Goal: Task Accomplishment & Management: Complete application form

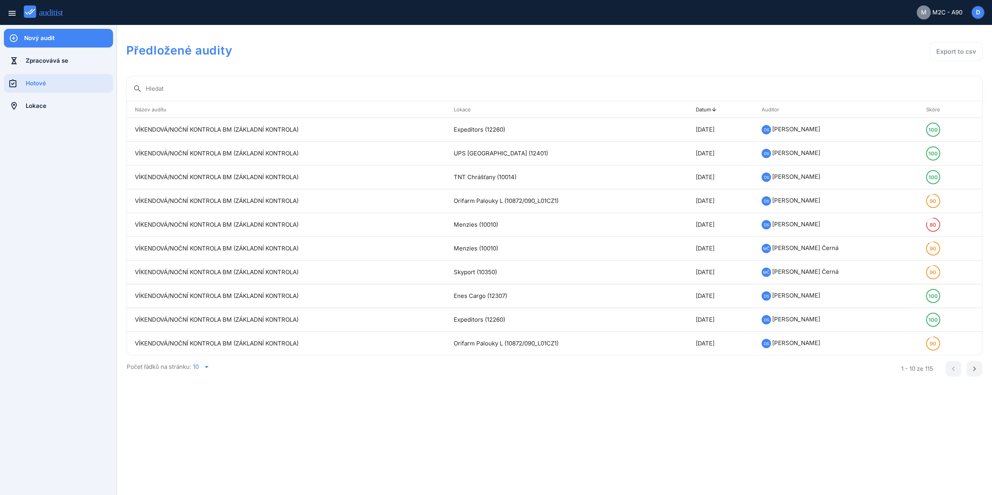
click at [44, 36] on div "Nový audit" at bounding box center [68, 38] width 89 height 9
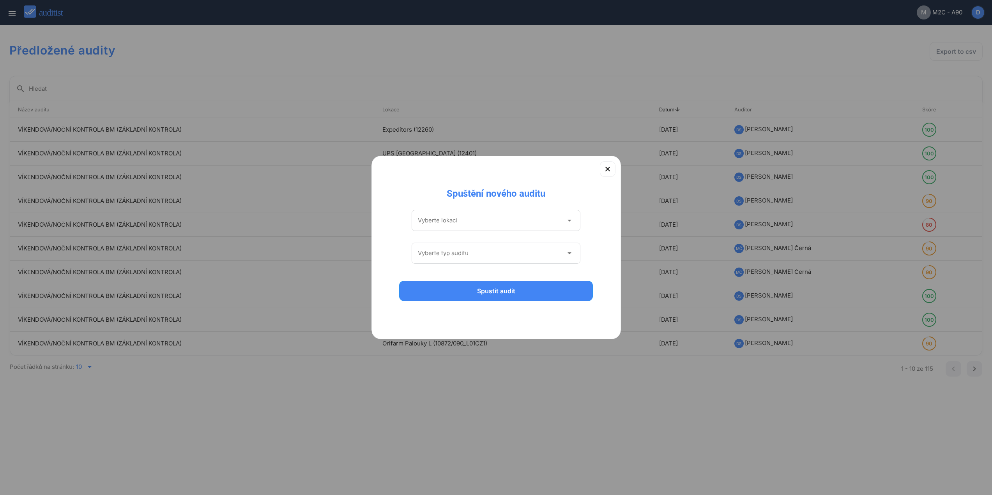
click at [477, 221] on input "Vyberte lokaci" at bounding box center [491, 220] width 146 height 12
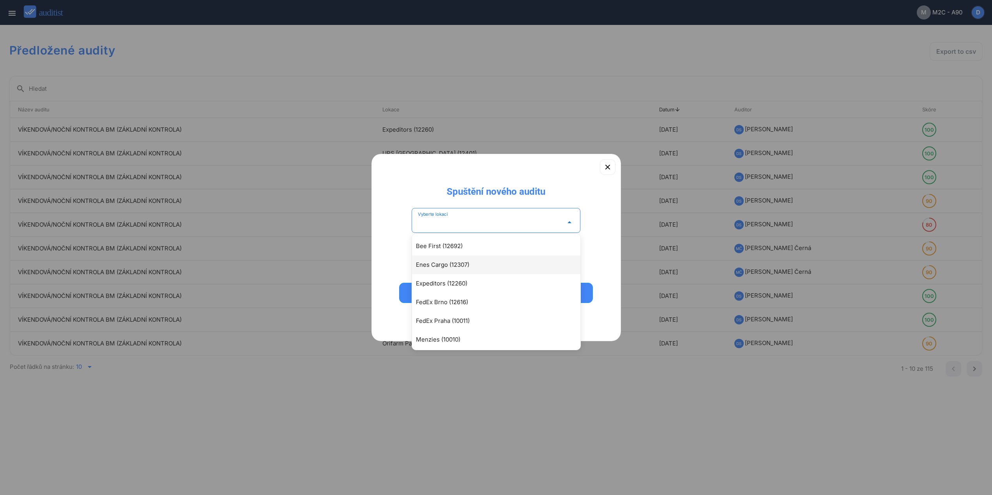
click at [456, 260] on div "Enes Cargo (12307)" at bounding box center [496, 265] width 168 height 19
type input "**********"
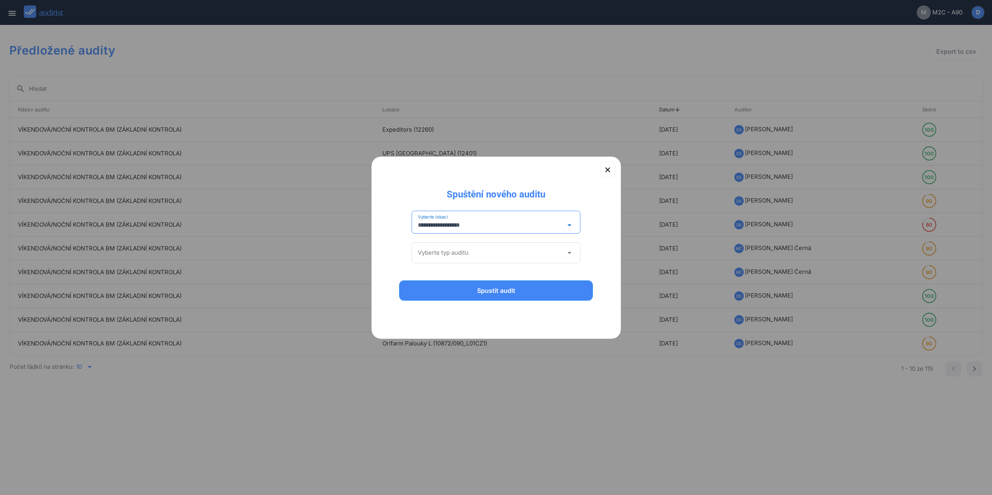
click at [452, 242] on div "Vyberte typ auditu arrow_drop_down" at bounding box center [496, 255] width 169 height 33
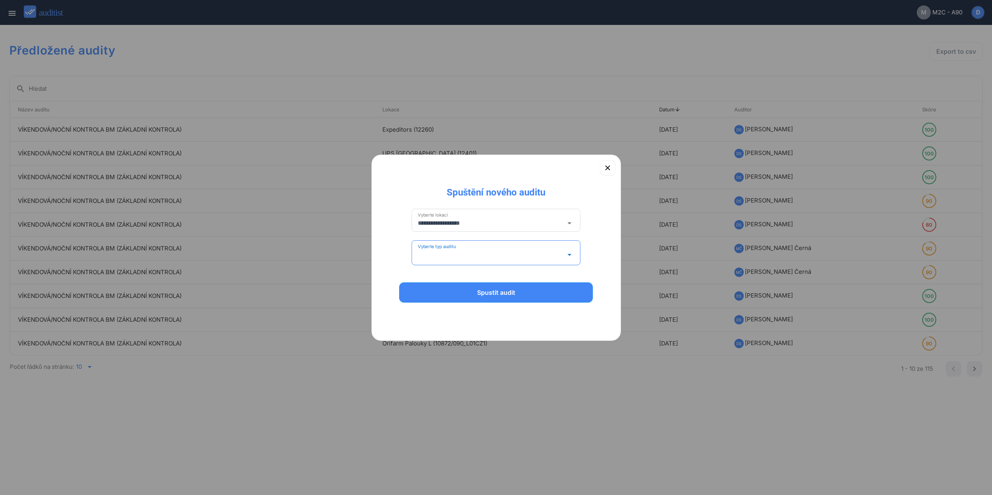
click at [449, 251] on input "Vyberte typ auditu" at bounding box center [491, 255] width 146 height 12
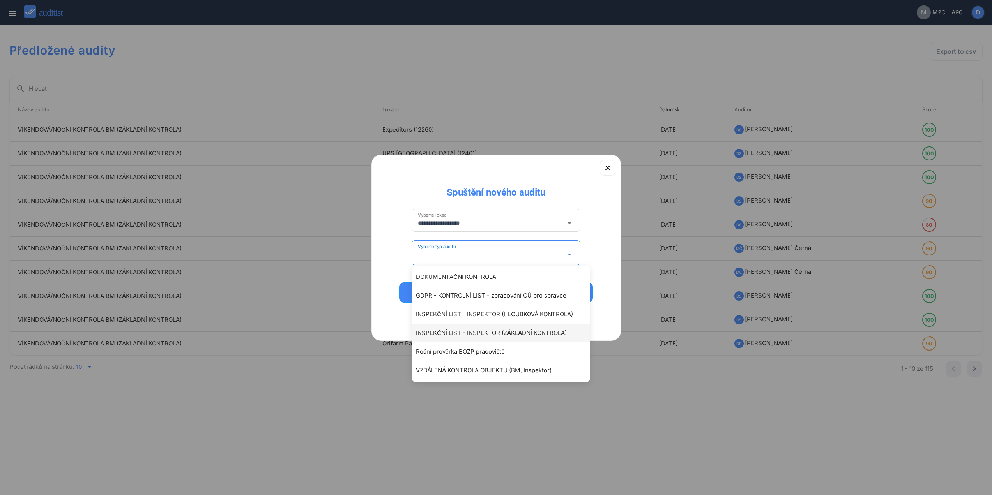
scroll to position [58, 0]
click at [475, 368] on div "VÍKENDOVÁ/NOČNÍ KONTROLA BM (ZÁKLADNÍ KONTROLA)" at bounding box center [505, 369] width 178 height 9
type input "**********"
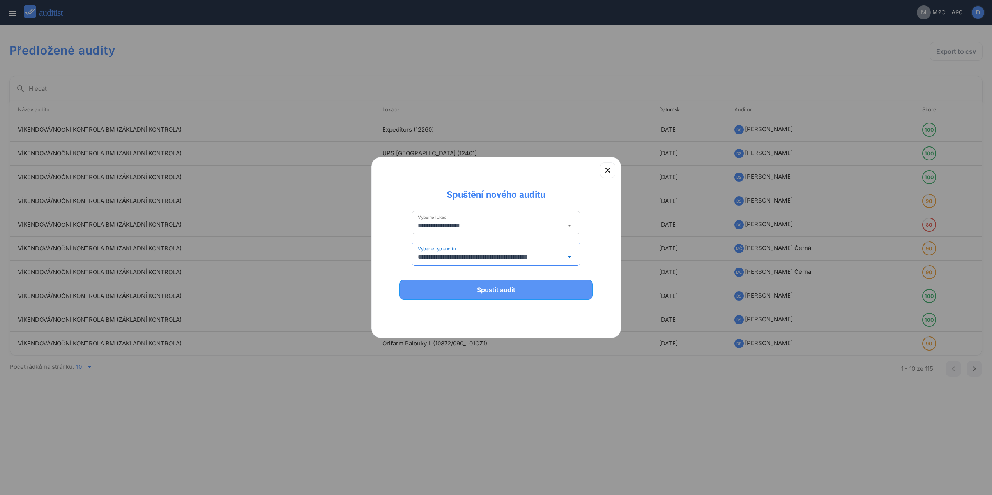
click at [480, 290] on div "Spustit audit" at bounding box center [496, 289] width 174 height 9
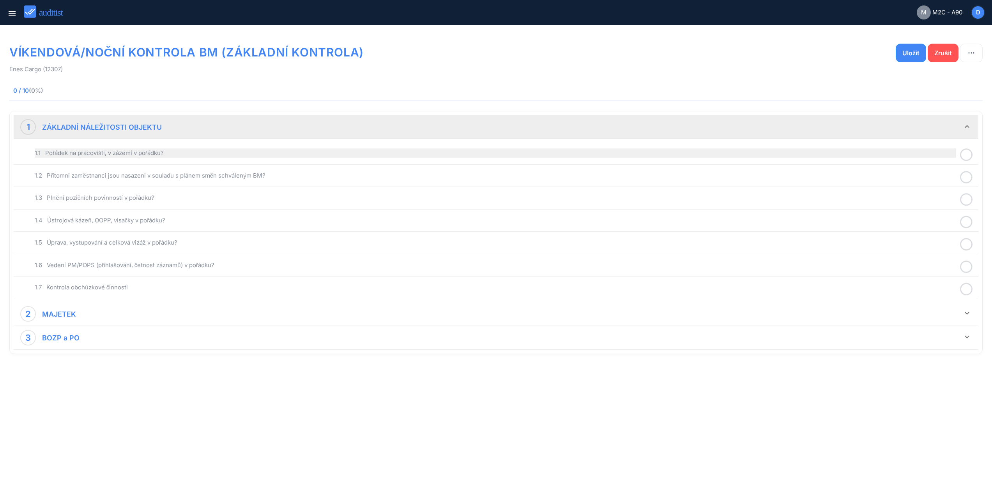
click at [195, 155] on div "1.1 Pořádek na pracovišti, v zázemí v pořádku?" at bounding box center [495, 152] width 921 height 9
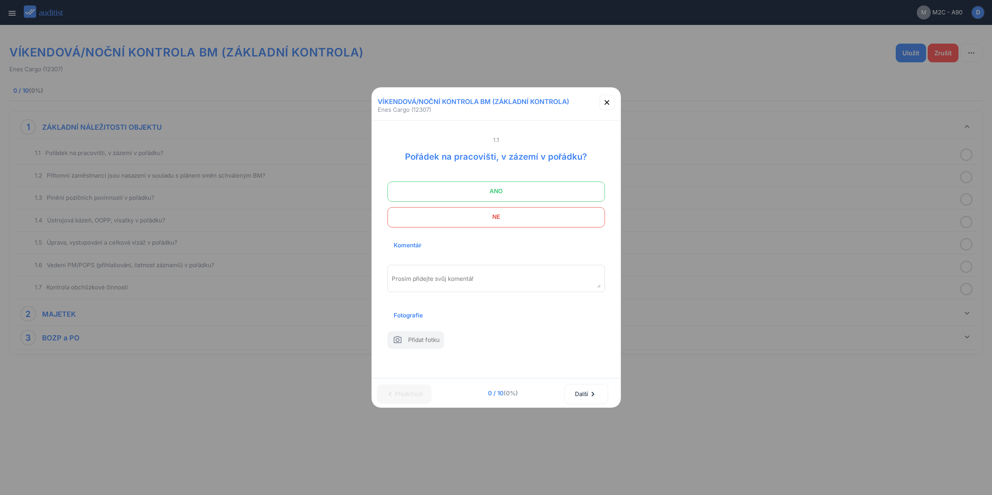
click at [581, 192] on span "ANO" at bounding box center [496, 192] width 198 height 16
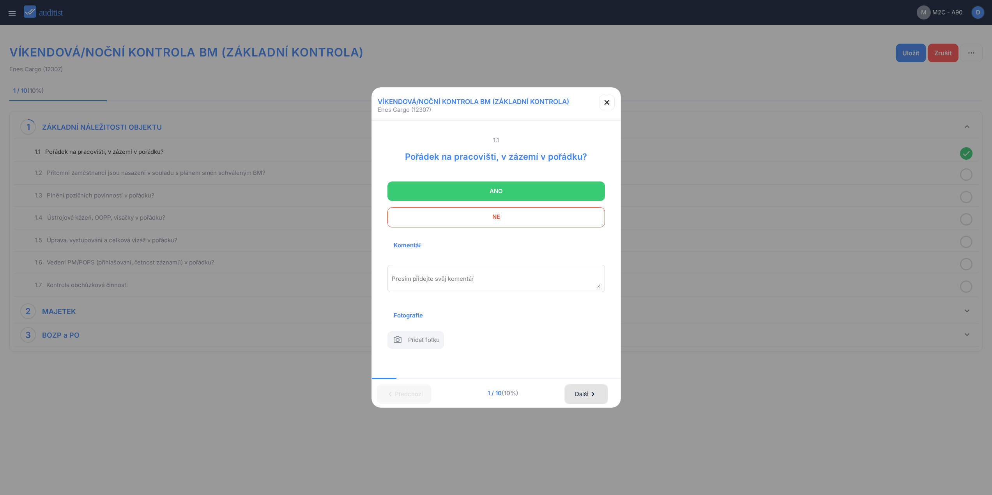
click at [588, 391] on div "Další chevron_right" at bounding box center [585, 394] width 23 height 17
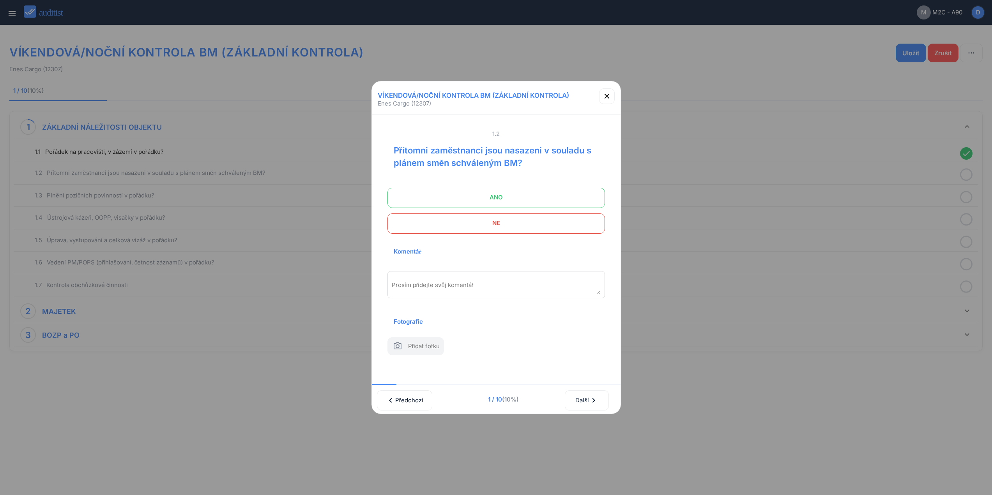
drag, startPoint x: 528, startPoint y: 192, endPoint x: 580, endPoint y: 260, distance: 85.1
click at [528, 190] on span "ANO" at bounding box center [496, 198] width 198 height 16
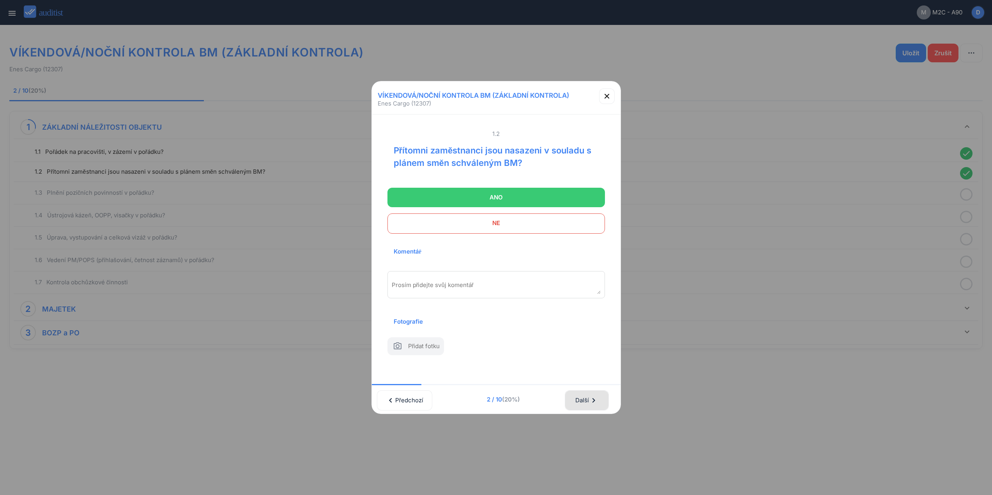
click at [583, 403] on div "Další chevron_right" at bounding box center [586, 400] width 23 height 17
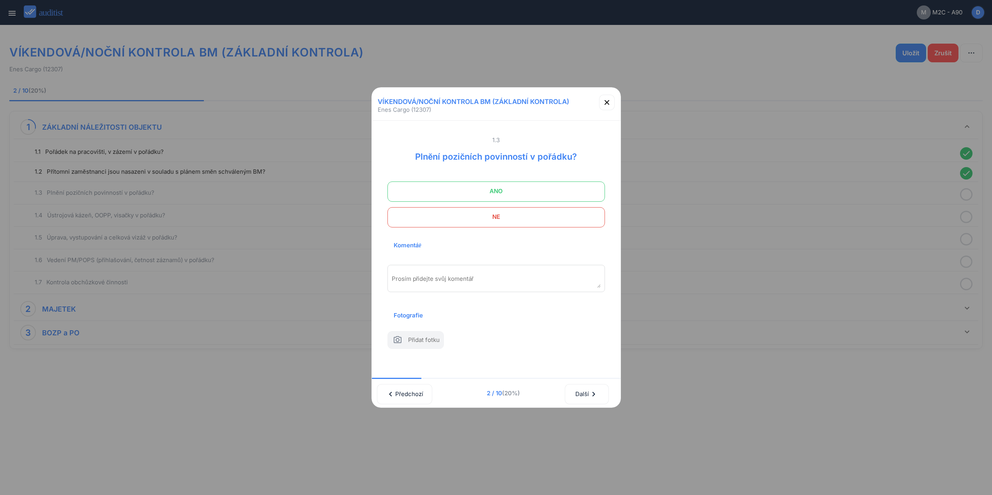
click at [547, 182] on span at bounding box center [495, 192] width 217 height 20
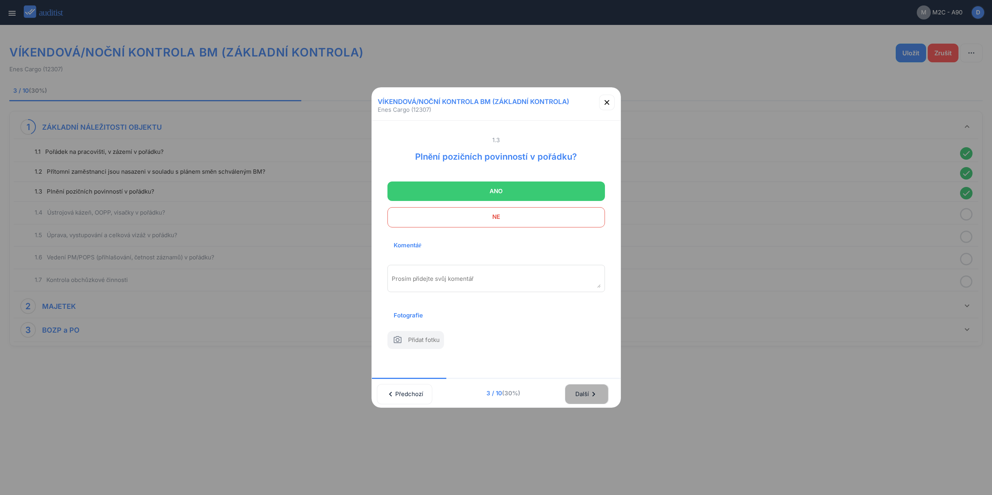
drag, startPoint x: 585, startPoint y: 404, endPoint x: 581, endPoint y: 239, distance: 164.9
click at [587, 399] on button "Další chevron_right" at bounding box center [587, 394] width 44 height 20
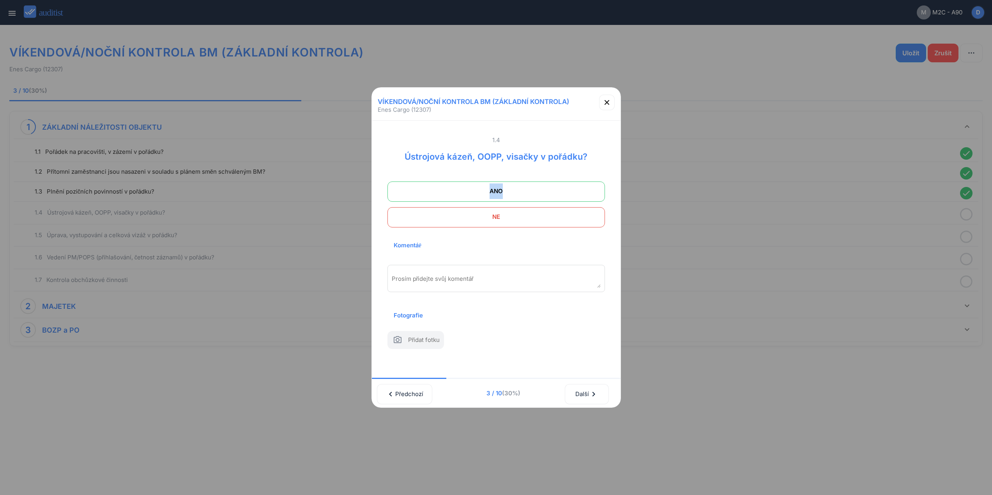
click at [537, 177] on div "1.4 Ústrojová kázeň, OOPP, visačky v pořádku? ANO NE Komentář [PERSON_NAME] při…" at bounding box center [495, 244] width 217 height 216
click at [524, 184] on span "ANO" at bounding box center [496, 192] width 198 height 16
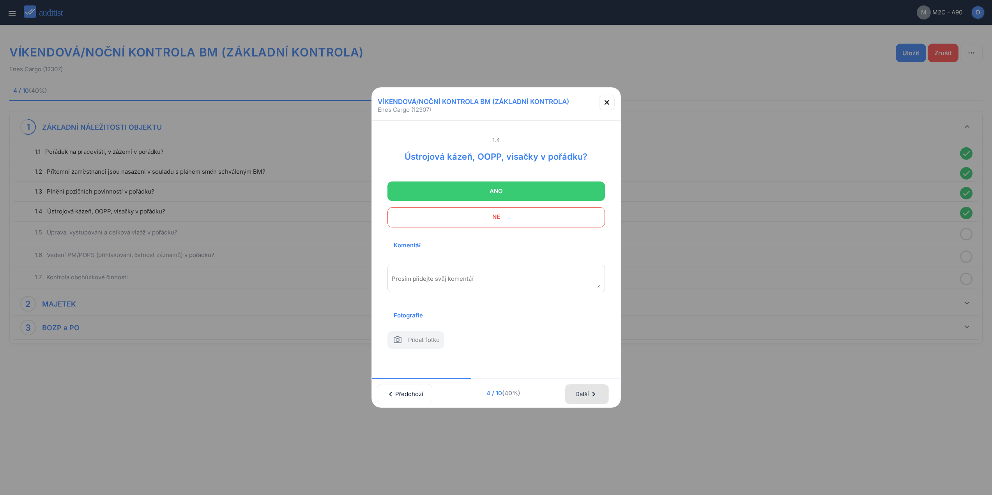
click at [578, 395] on div "Další chevron_right" at bounding box center [586, 394] width 23 height 17
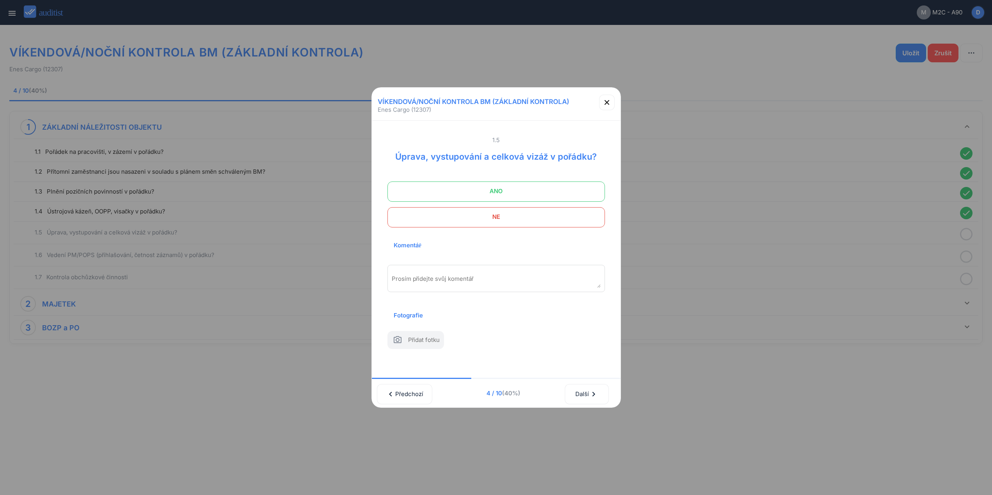
click at [543, 189] on span "ANO" at bounding box center [496, 192] width 198 height 16
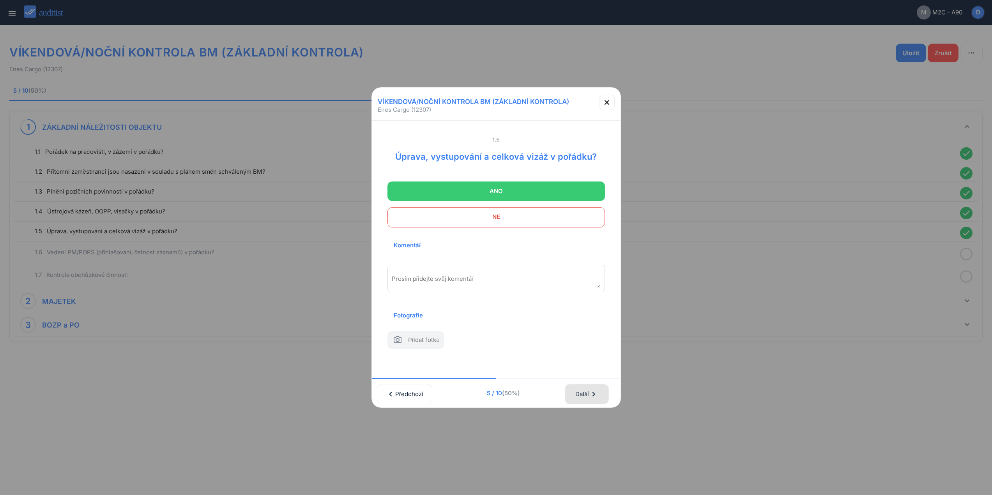
drag, startPoint x: 588, startPoint y: 399, endPoint x: 565, endPoint y: 282, distance: 119.2
click at [588, 398] on div "Další chevron_right" at bounding box center [586, 394] width 23 height 17
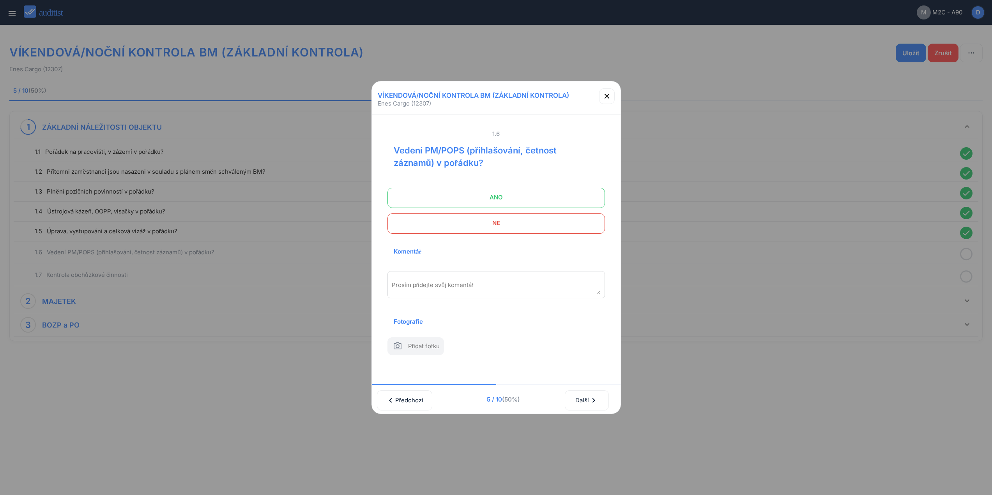
click at [528, 196] on span "ANO" at bounding box center [496, 198] width 198 height 16
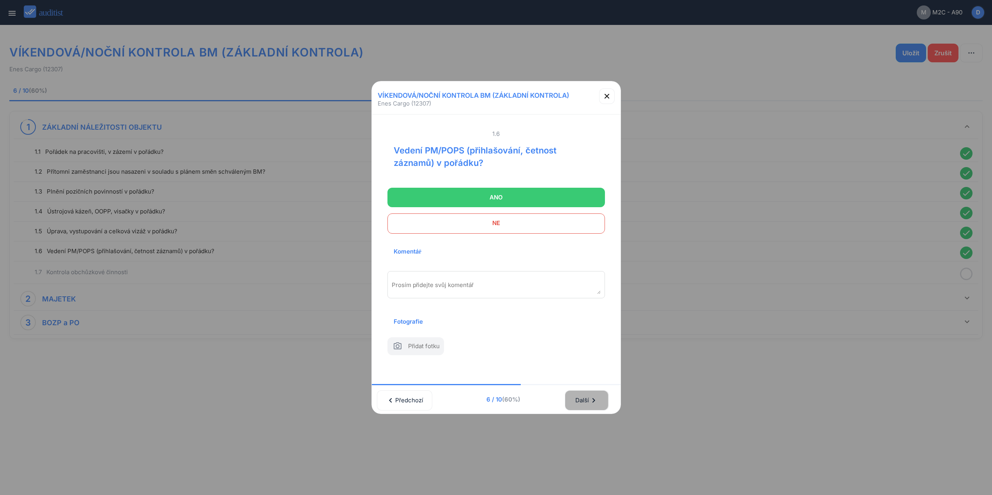
click at [595, 401] on icon "chevron_right" at bounding box center [593, 400] width 9 height 9
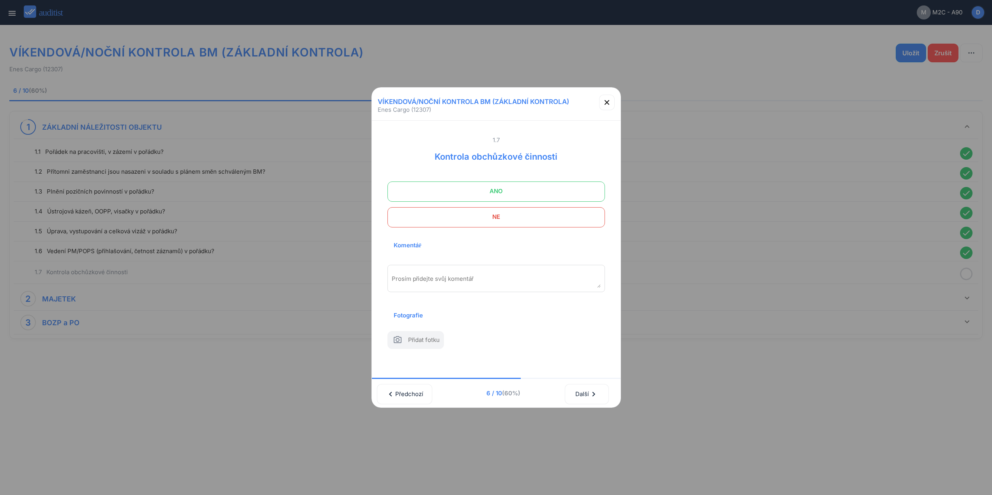
click at [524, 184] on span "ANO" at bounding box center [496, 192] width 198 height 16
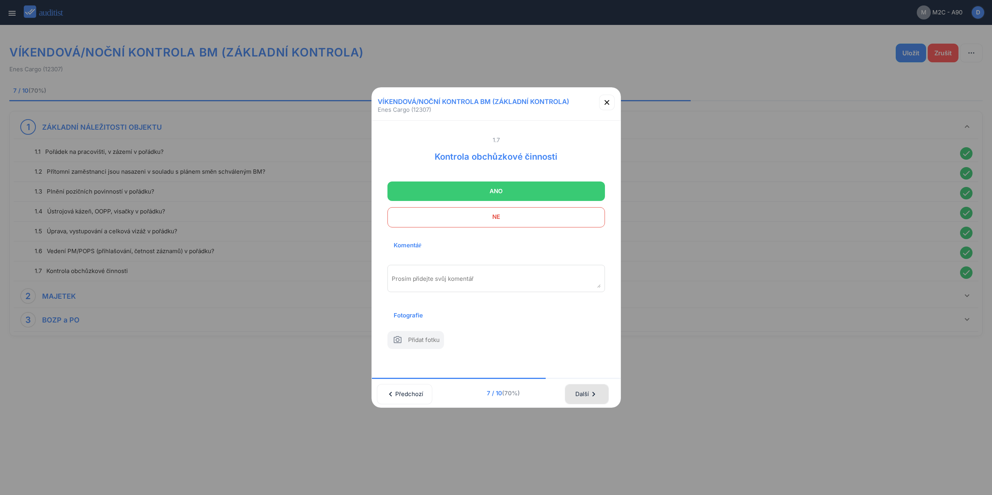
click at [593, 393] on div "Další chevron_right" at bounding box center [586, 394] width 23 height 17
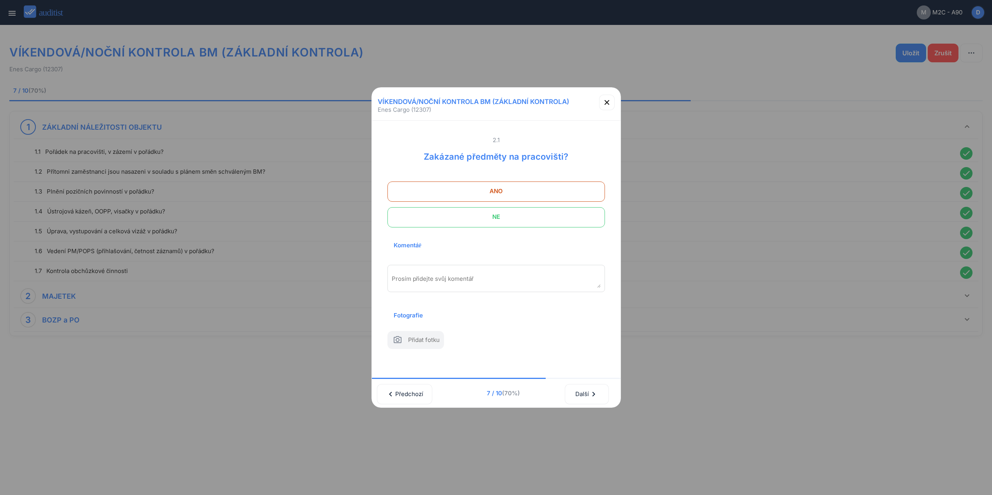
click at [544, 209] on span "NE" at bounding box center [496, 217] width 198 height 16
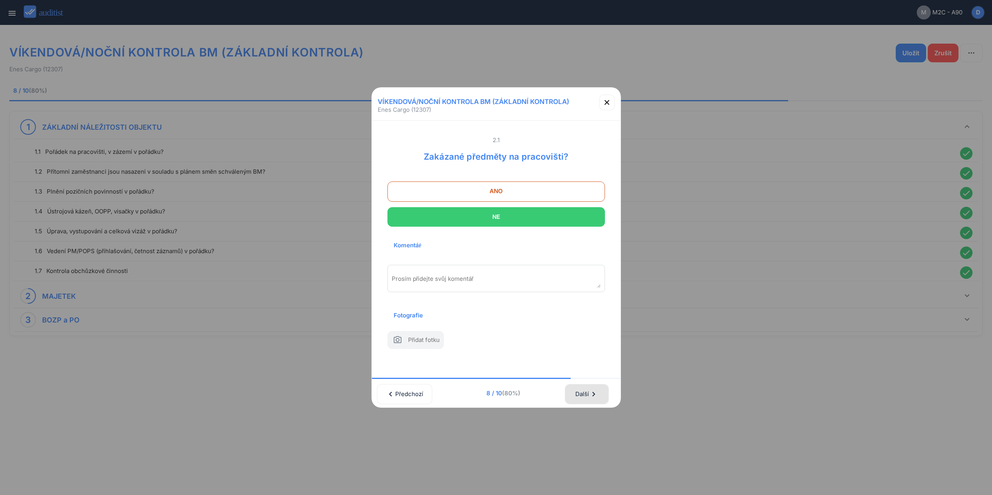
click at [598, 393] on icon "chevron_right" at bounding box center [593, 394] width 9 height 9
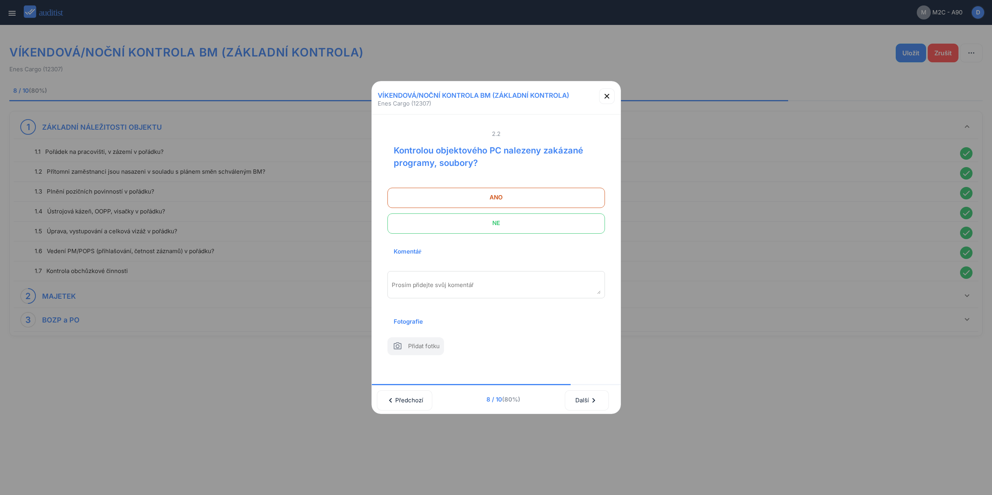
click at [554, 217] on span "NE" at bounding box center [496, 224] width 198 height 16
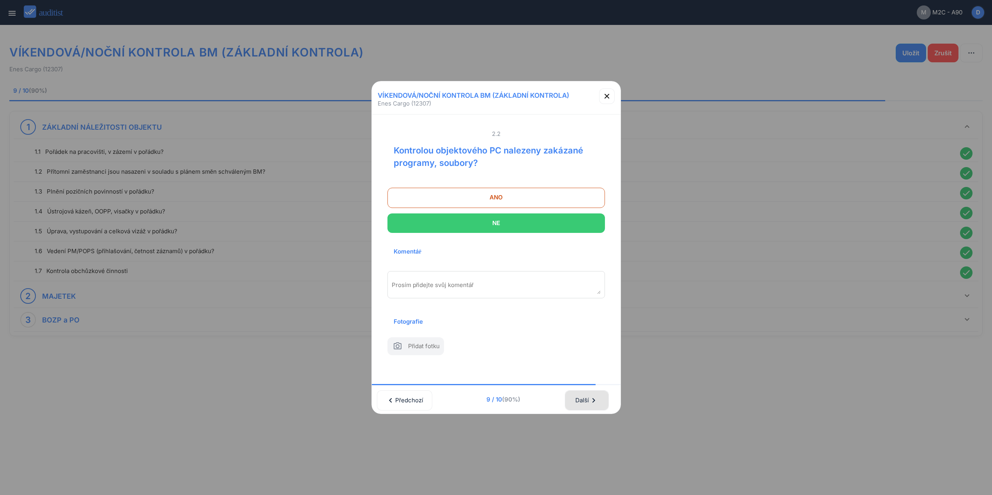
click at [598, 398] on icon "chevron_right" at bounding box center [593, 400] width 9 height 9
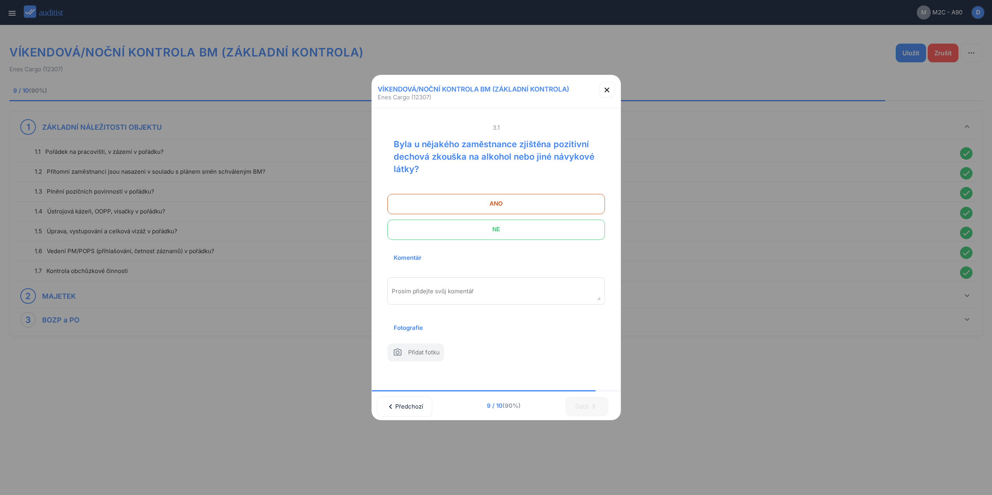
click at [554, 222] on span "NE" at bounding box center [496, 230] width 198 height 16
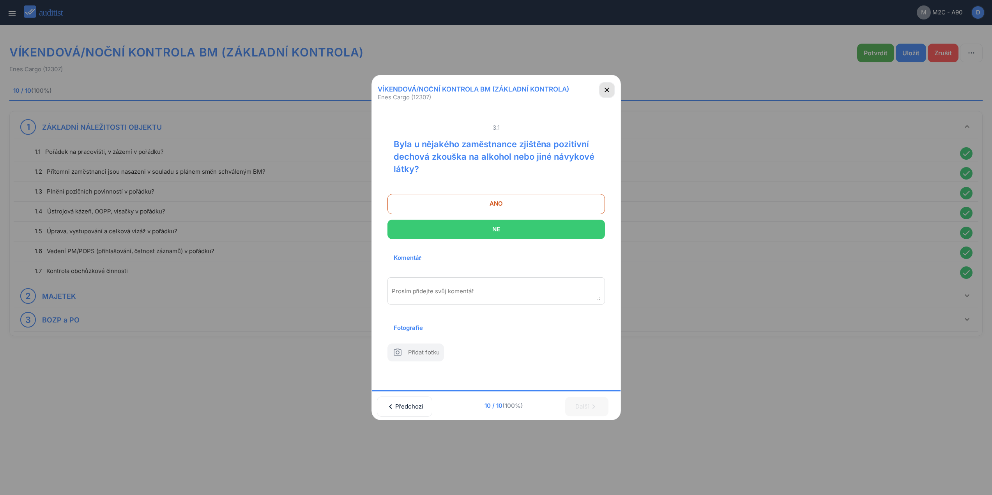
click at [606, 89] on button "button" at bounding box center [607, 90] width 16 height 16
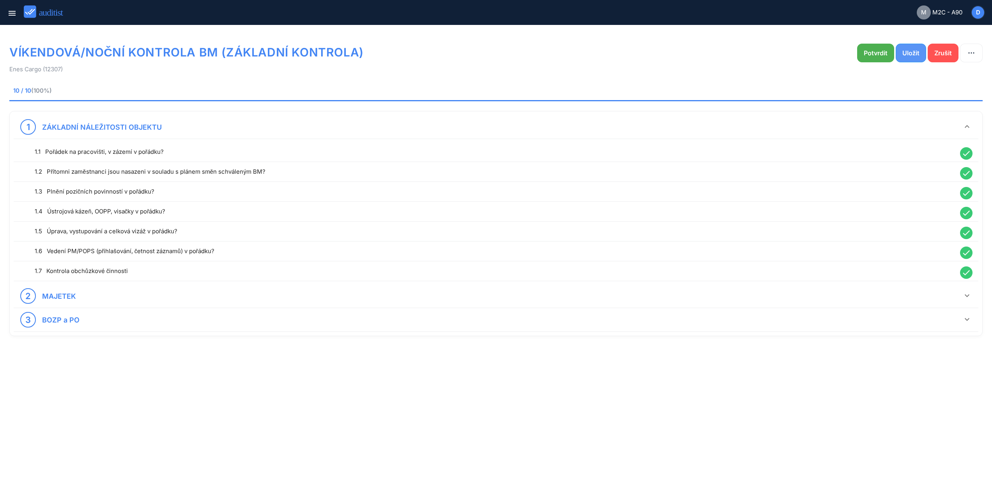
click at [905, 49] on div "Uložit" at bounding box center [910, 52] width 17 height 9
click at [884, 54] on div "Potvrdit" at bounding box center [876, 52] width 24 height 9
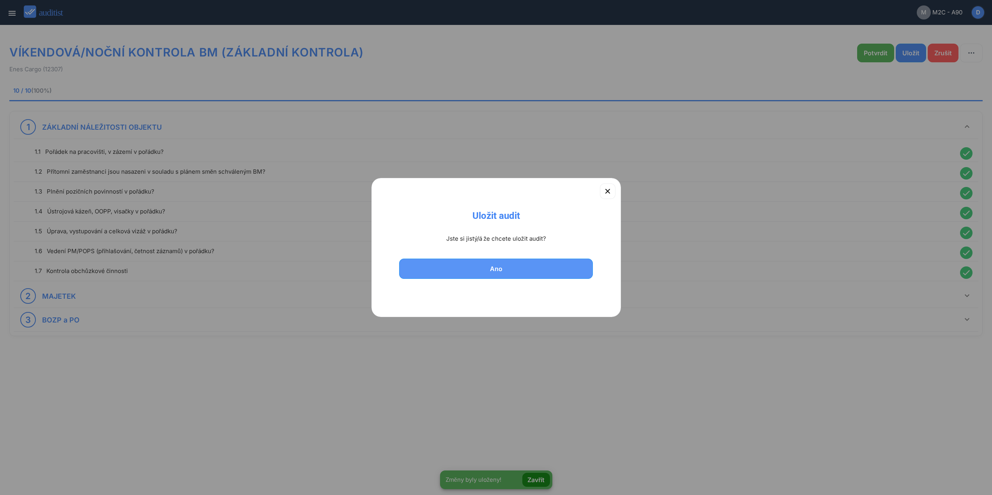
click at [499, 268] on div "Ano" at bounding box center [496, 268] width 174 height 9
